Goal: Information Seeking & Learning: Understand process/instructions

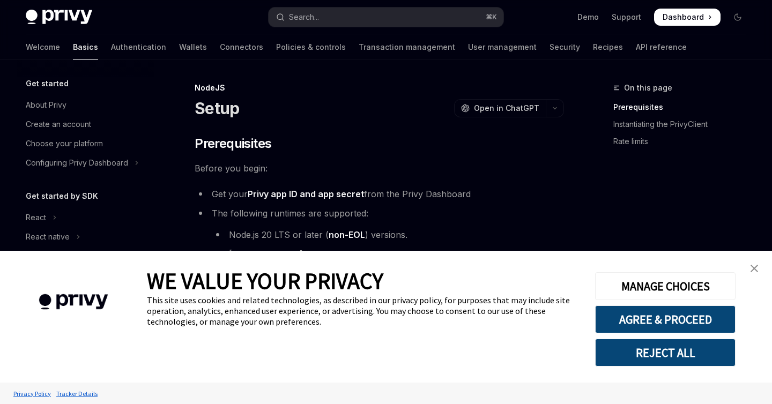
type textarea "*"
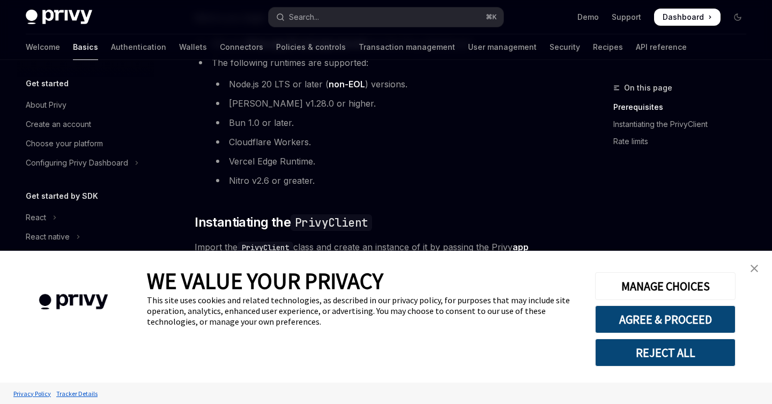
scroll to position [215, 0]
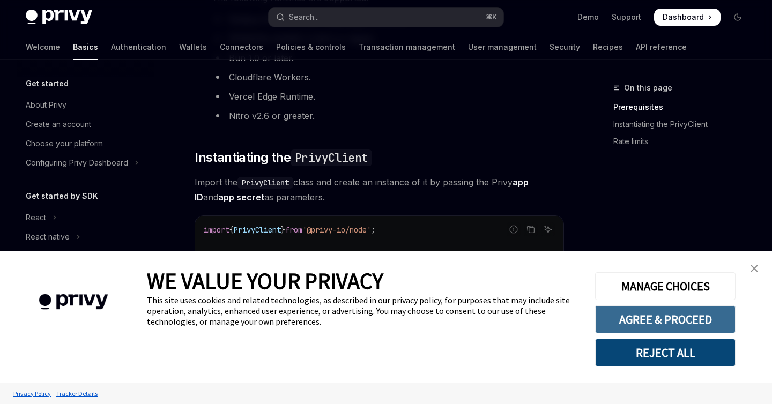
click at [701, 319] on button "AGREE & PROCEED" at bounding box center [665, 319] width 140 height 28
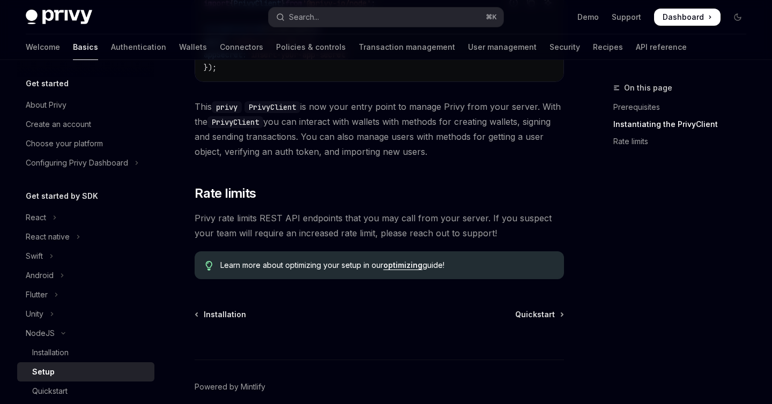
scroll to position [490, 0]
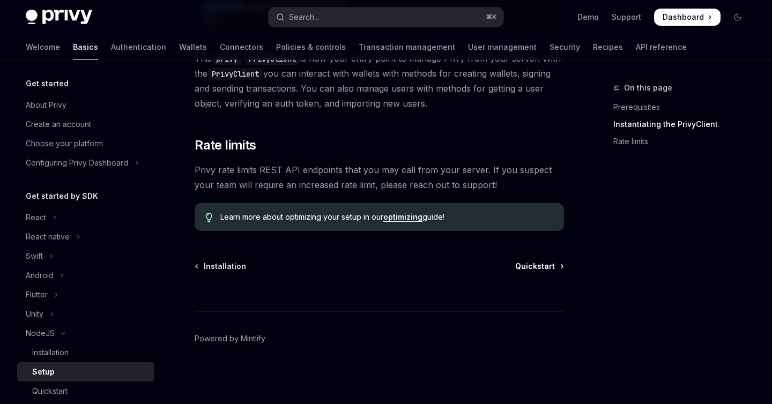
click at [548, 270] on span "Quickstart" at bounding box center [535, 266] width 40 height 11
type textarea "*"
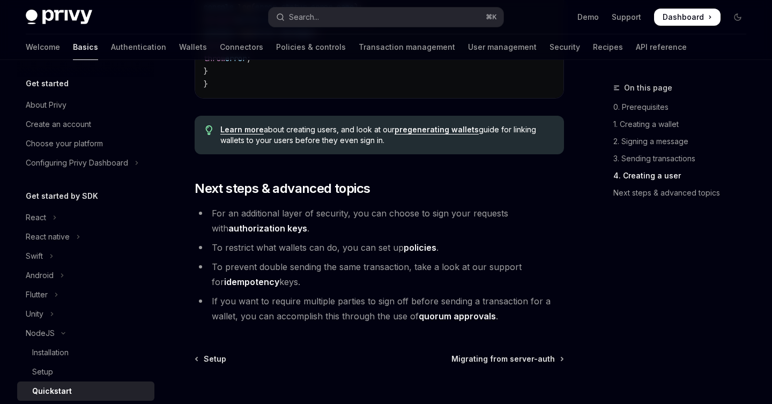
scroll to position [2279, 0]
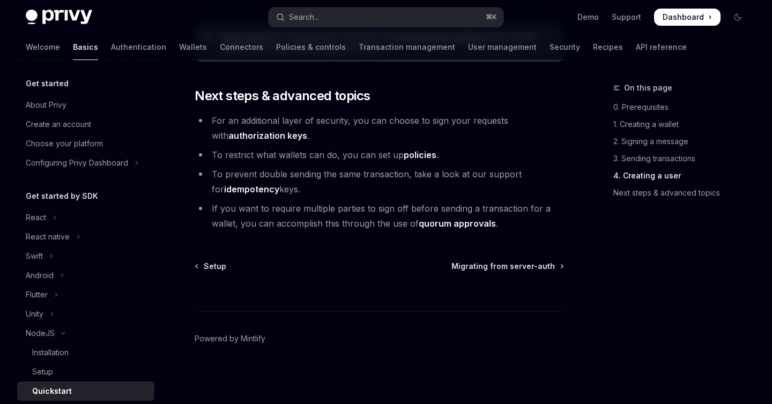
click at [681, 21] on span "Dashboard" at bounding box center [682, 17] width 41 height 11
